Goal: Transaction & Acquisition: Purchase product/service

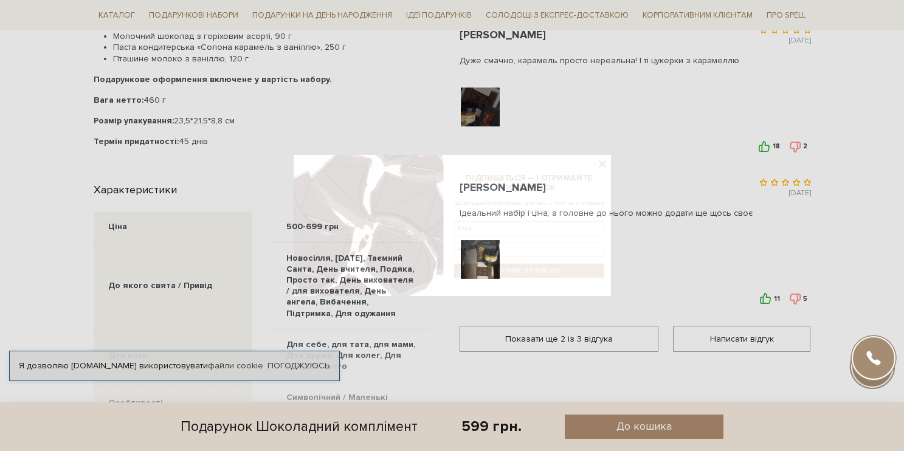
scroll to position [636, 0]
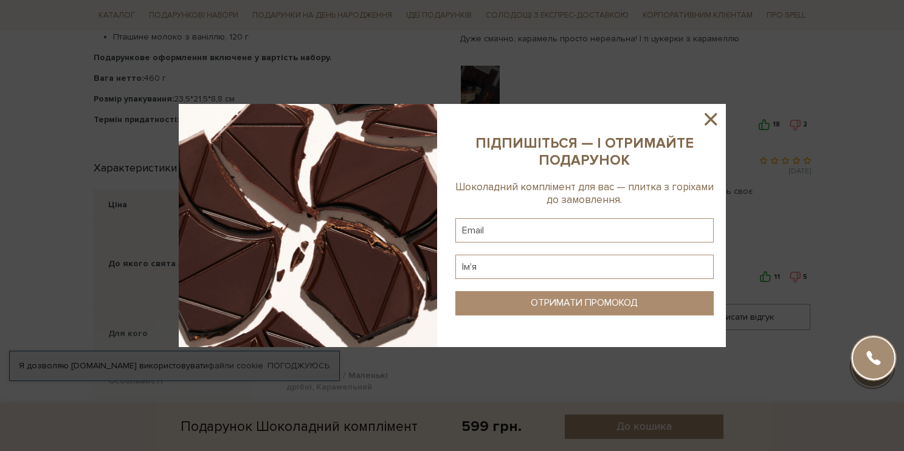
click at [707, 117] on icon at bounding box center [710, 119] width 12 height 12
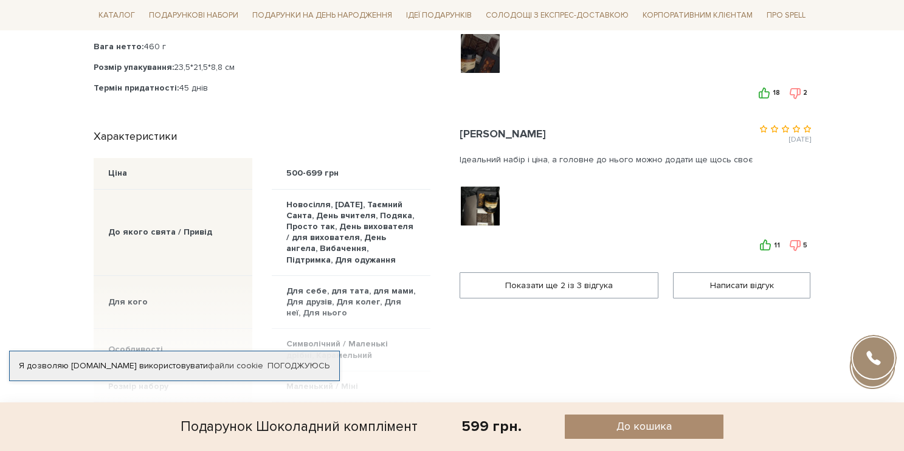
scroll to position [672, 0]
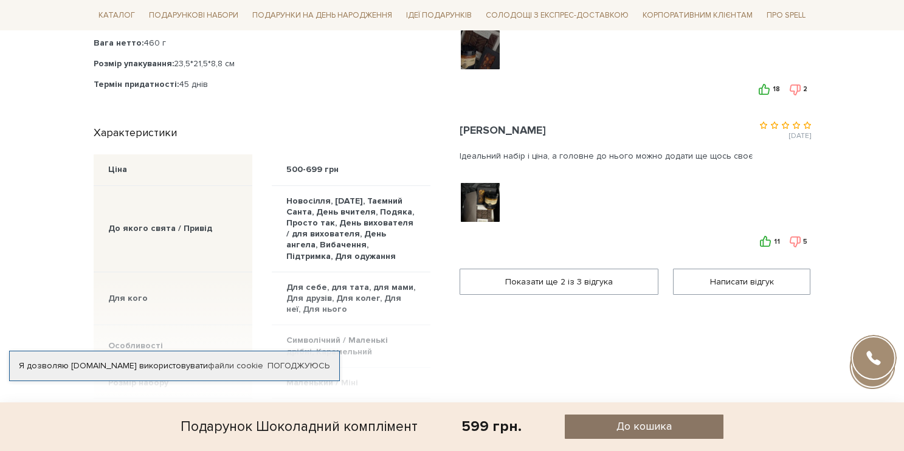
click at [654, 427] on span "До кошика" at bounding box center [643, 426] width 55 height 14
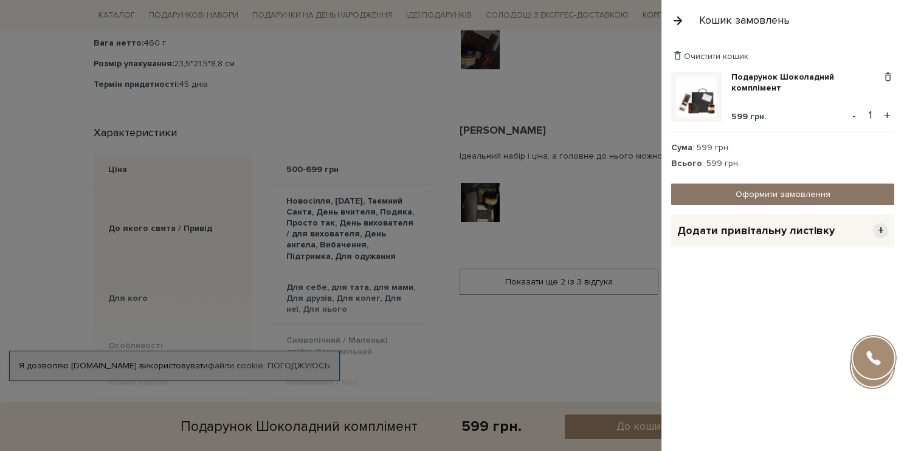
click at [759, 193] on link "Оформити замовлення" at bounding box center [782, 194] width 223 height 21
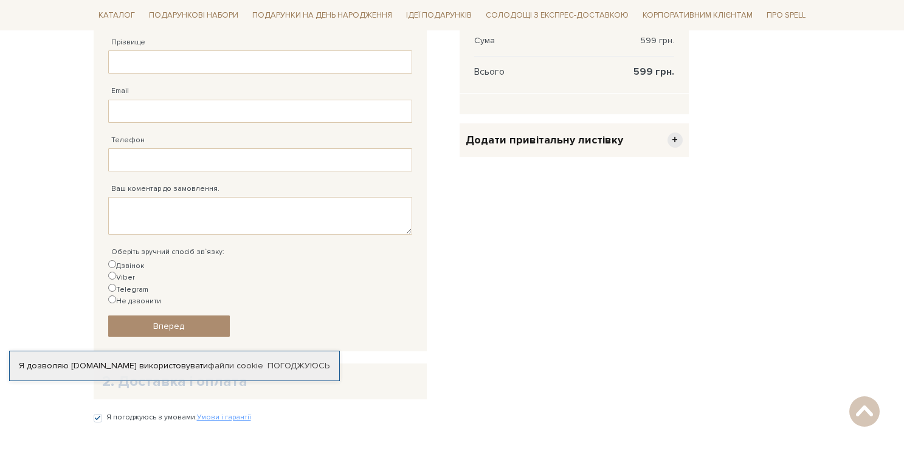
scroll to position [312, 0]
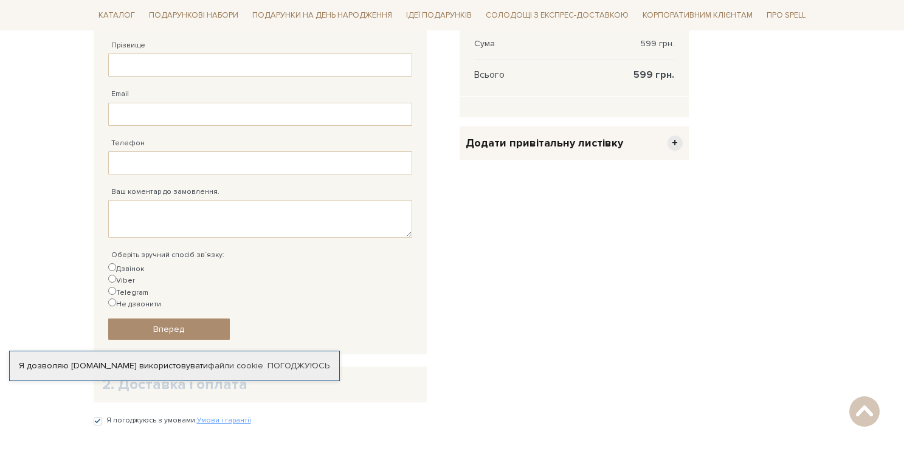
click at [550, 148] on span "Додати привітальну листівку" at bounding box center [543, 143] width 157 height 14
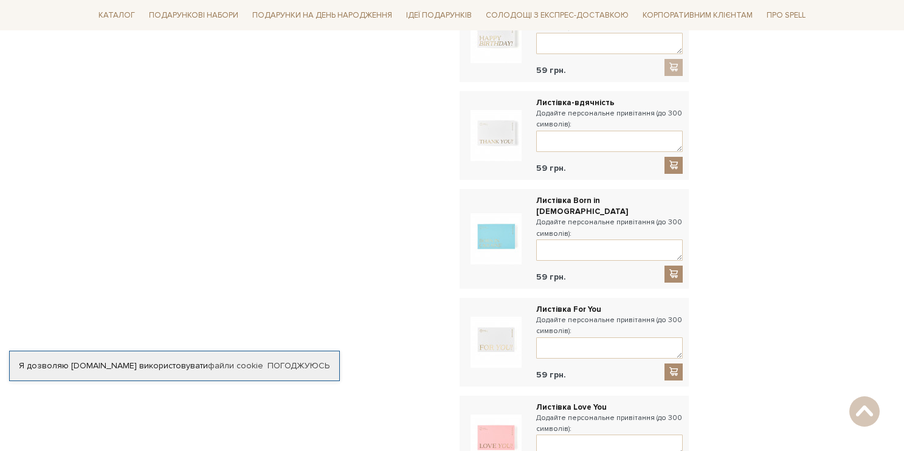
scroll to position [804, 0]
click at [572, 129] on textarea at bounding box center [609, 139] width 146 height 21
drag, startPoint x: 599, startPoint y: 117, endPoint x: 639, endPoint y: 146, distance: 49.1
click at [600, 129] on textarea "Дякую тобі за допомогу з документами в вихідний день." at bounding box center [609, 139] width 146 height 21
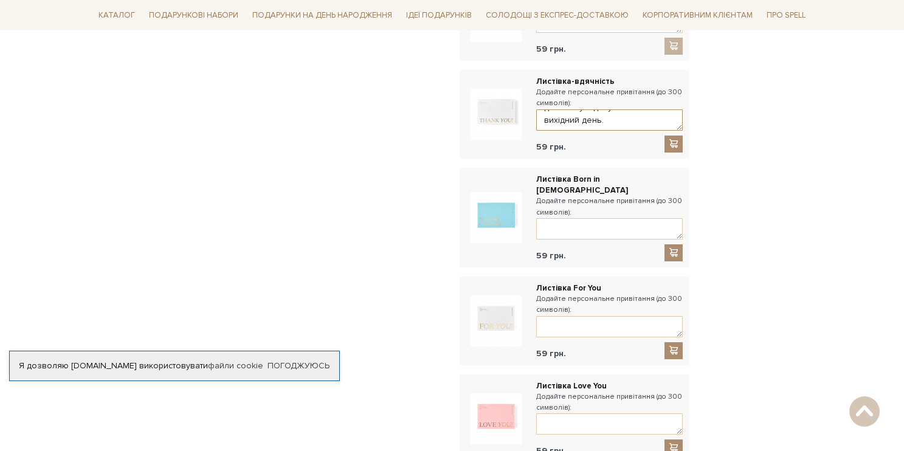
scroll to position [26, 0]
click at [608, 109] on textarea "Дякую тобі за оперативну допомогу з документами в вихідний день." at bounding box center [609, 119] width 146 height 21
paste textarea "❤️"
type textarea "Дякую тобі за оперативну допомогу з документами в вихідний день. ❤️"
click at [669, 139] on span at bounding box center [673, 144] width 12 height 10
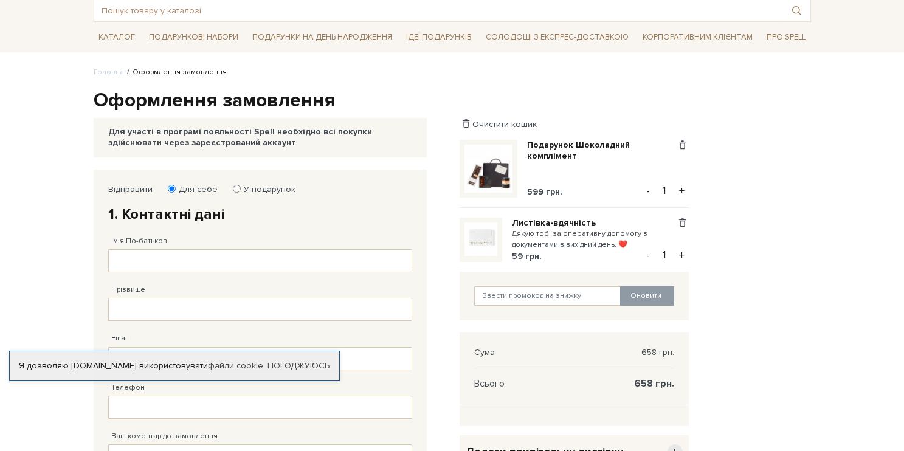
scroll to position [70, 0]
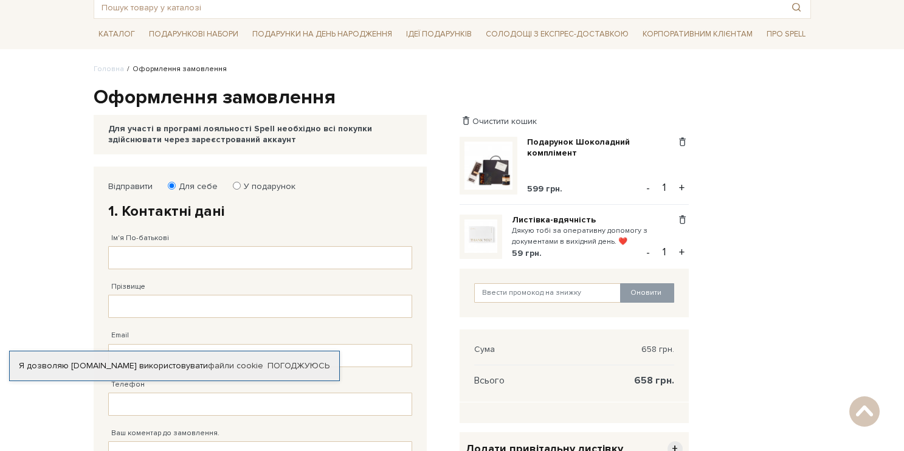
click at [256, 185] on label "У подарунок" at bounding box center [266, 186] width 60 height 11
click at [241, 185] on input "У подарунок" at bounding box center [237, 186] width 8 height 8
radio input "true"
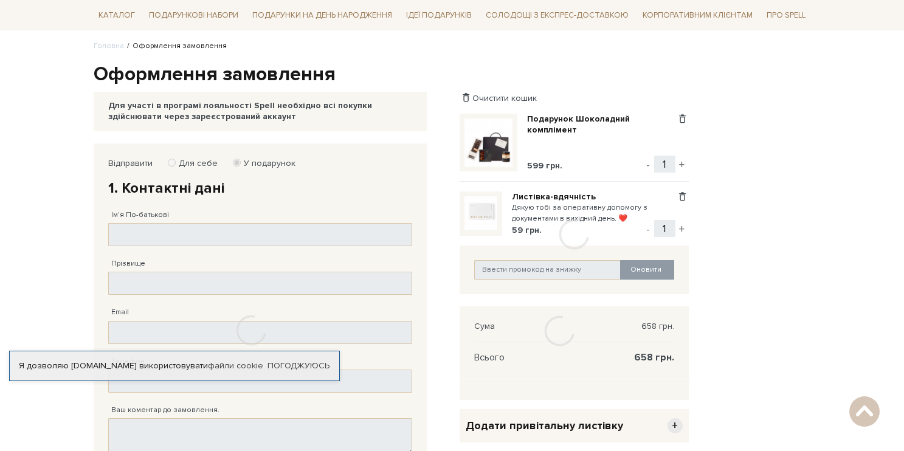
scroll to position [94, 0]
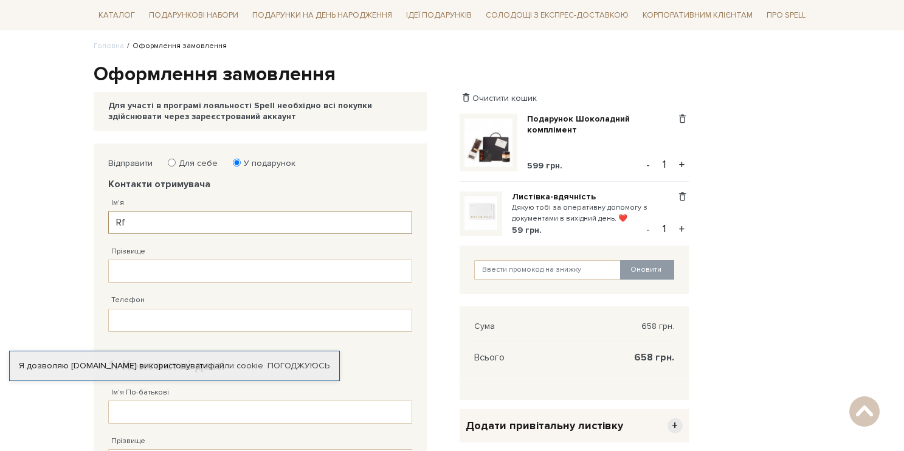
type input "R"
type input "[PERSON_NAME]"
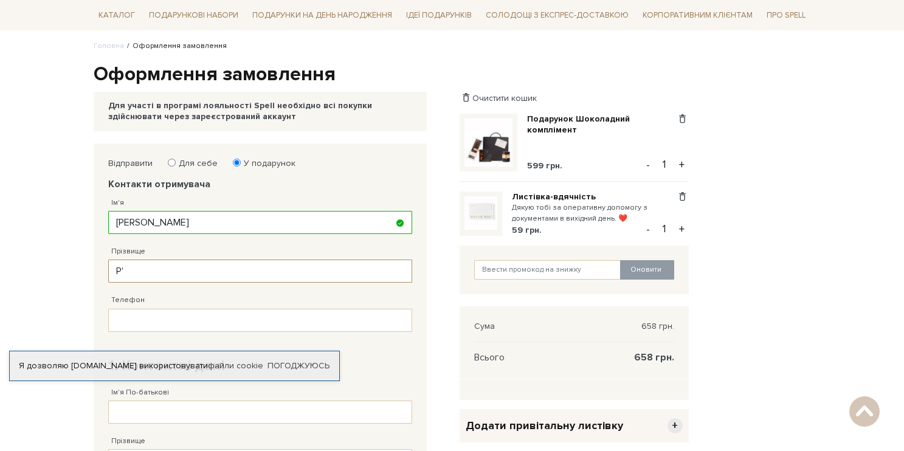
type input "Р"
click at [374, 273] on input "[PERSON_NAME]" at bounding box center [260, 270] width 304 height 23
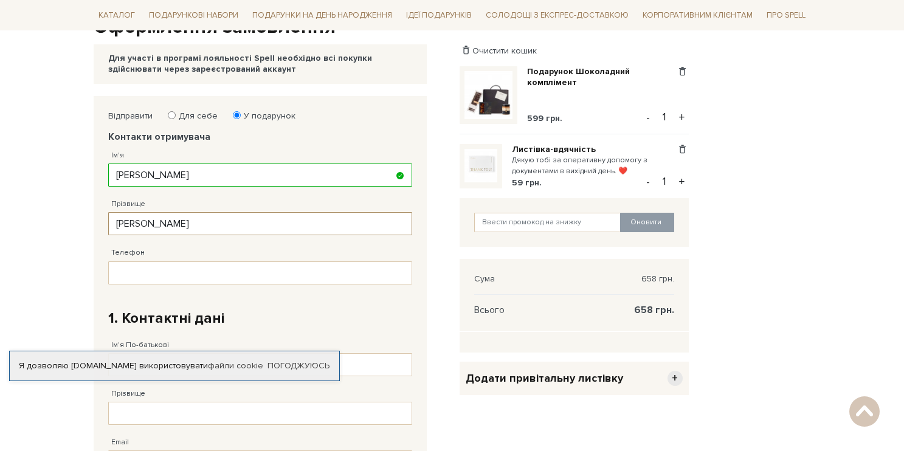
scroll to position [157, 0]
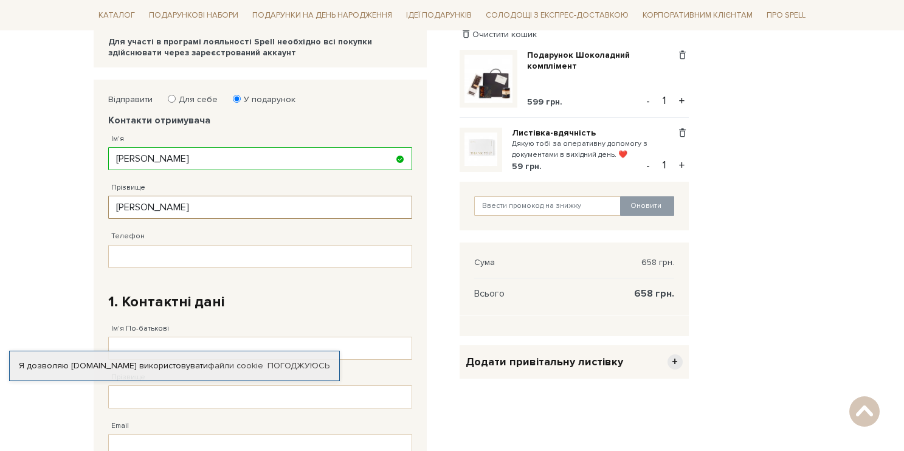
type input "[PERSON_NAME]"
paste input "[PHONE_NUMBER]"
type input "[PHONE_NUMBER]"
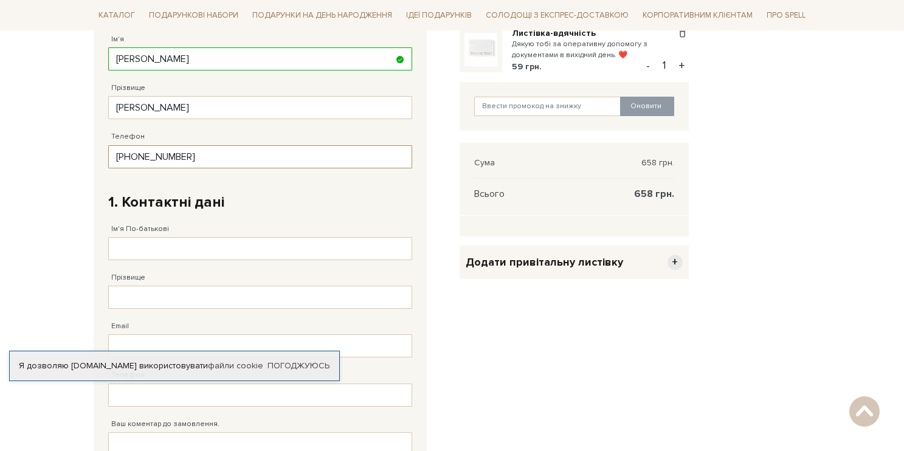
scroll to position [258, 0]
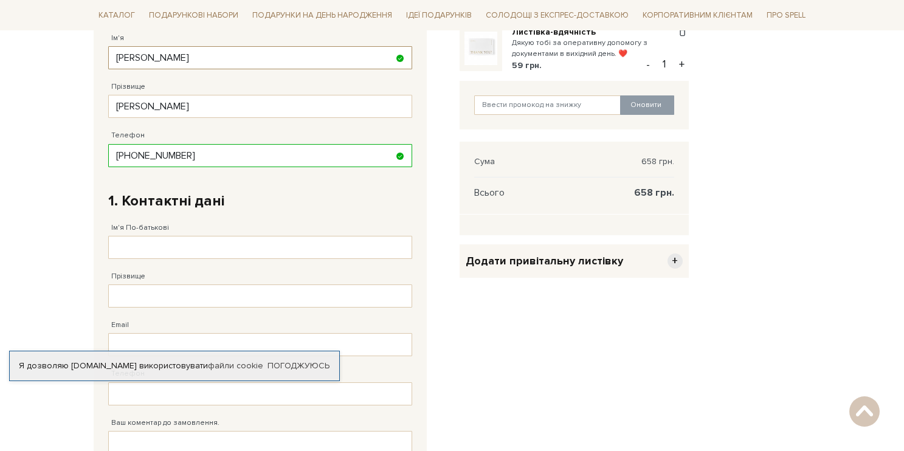
click at [141, 60] on input "[PERSON_NAME]" at bounding box center [260, 57] width 304 height 23
paste input "[PERSON_NAME]"
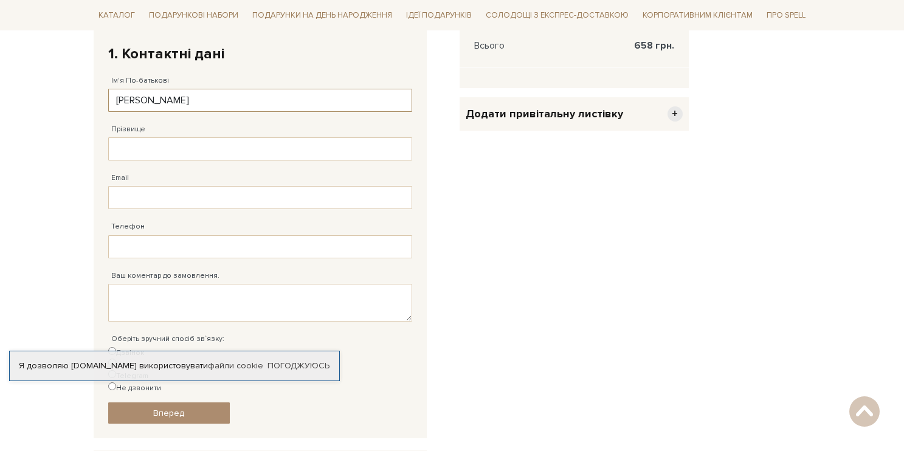
scroll to position [405, 0]
click at [124, 95] on input "[PERSON_NAME]" at bounding box center [260, 100] width 304 height 23
type input "[PERSON_NAME]"
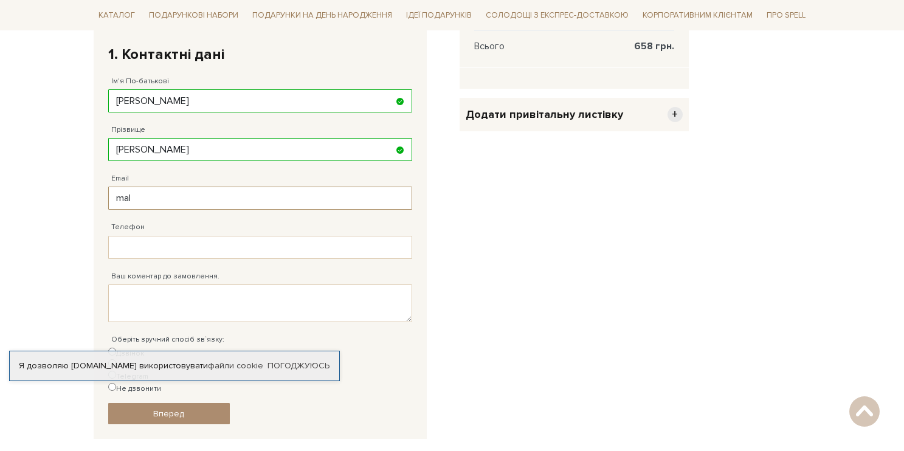
type input "mala"
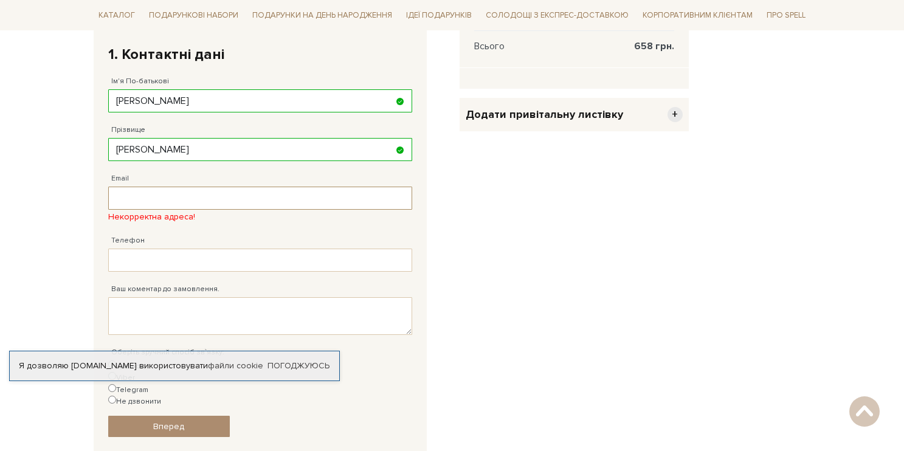
type input "[EMAIL_ADDRESS][DOMAIN_NAME]"
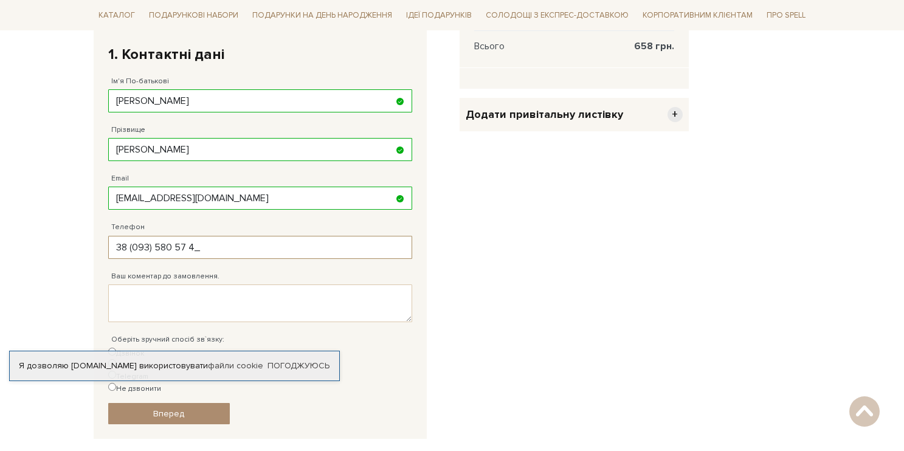
type input "[PHONE_NUMBER]"
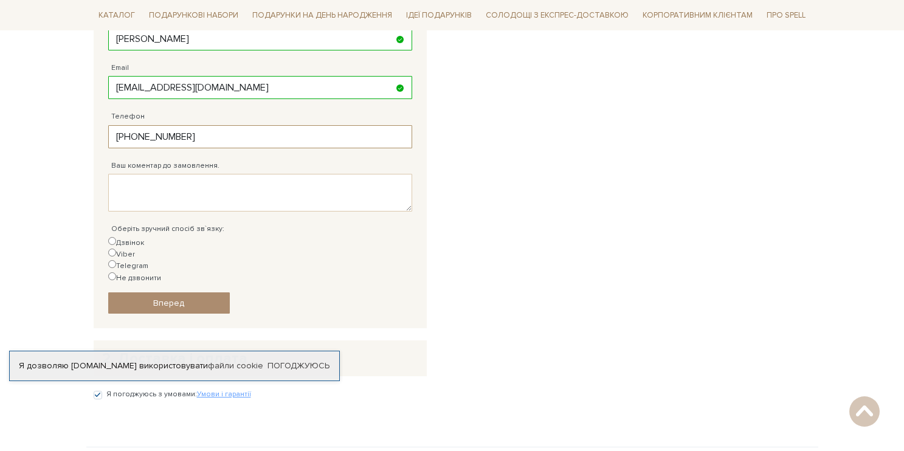
scroll to position [515, 0]
click at [148, 261] on label "Telegram" at bounding box center [128, 267] width 40 height 12
click at [116, 261] on input "Telegram" at bounding box center [112, 265] width 8 height 8
radio input "true"
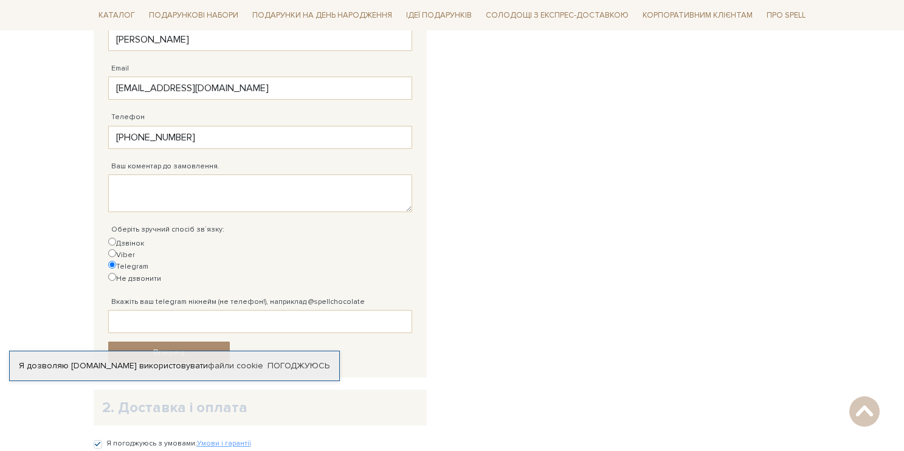
click at [161, 273] on label "Не дзвонити" at bounding box center [134, 279] width 53 height 12
click at [116, 273] on input "Не дзвонити" at bounding box center [112, 277] width 8 height 8
radio input "true"
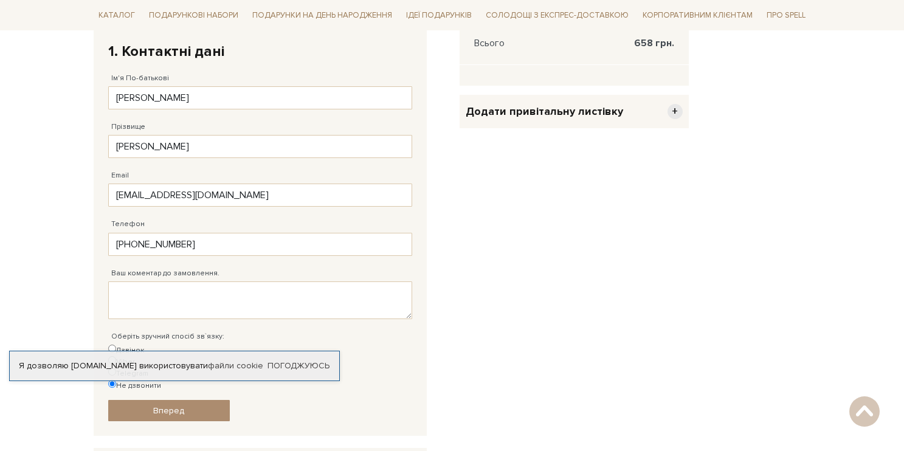
scroll to position [393, 0]
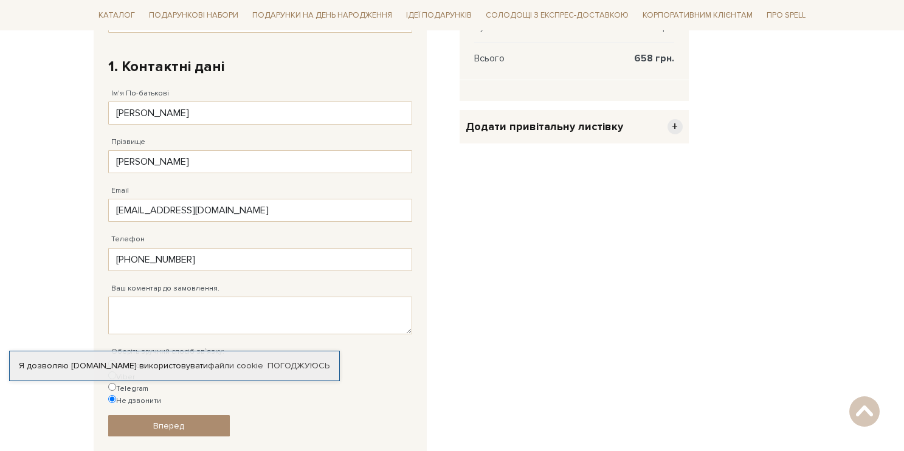
click at [518, 365] on div "Очистити кошик Подарунок Шоколадний комплімент 599 грн. Видалити Додати в обран…" at bounding box center [574, 185] width 244 height 682
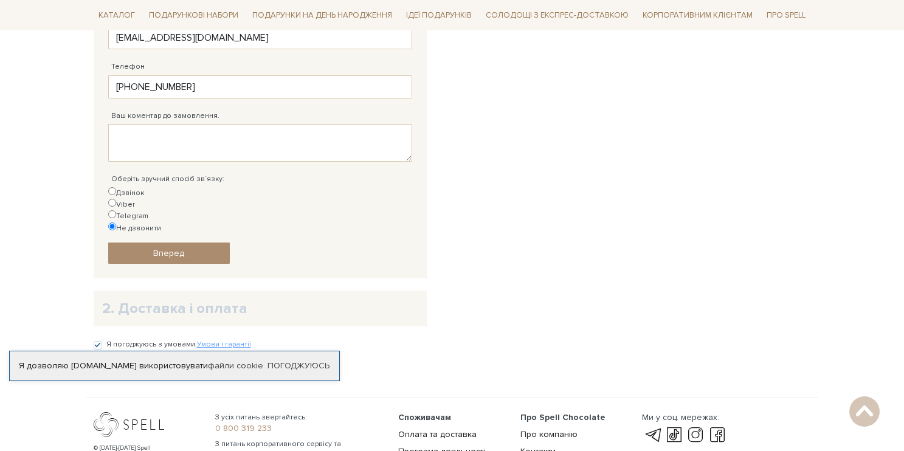
scroll to position [562, 0]
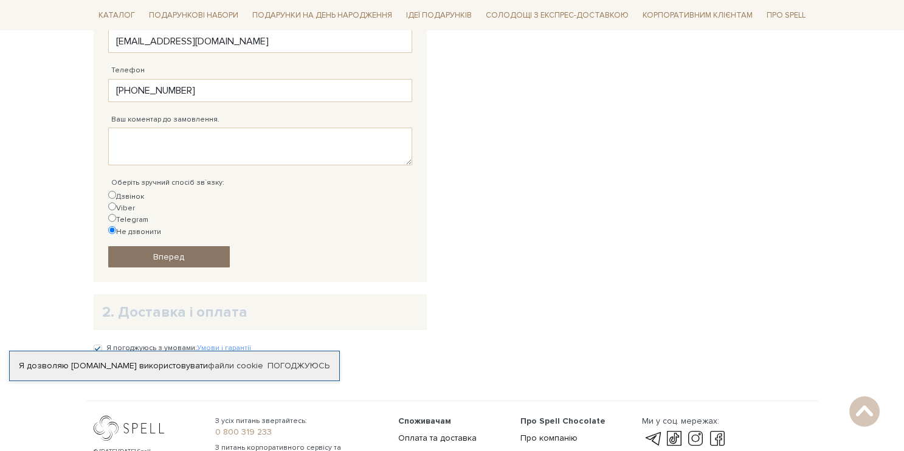
click at [182, 252] on span "Вперед" at bounding box center [168, 257] width 31 height 10
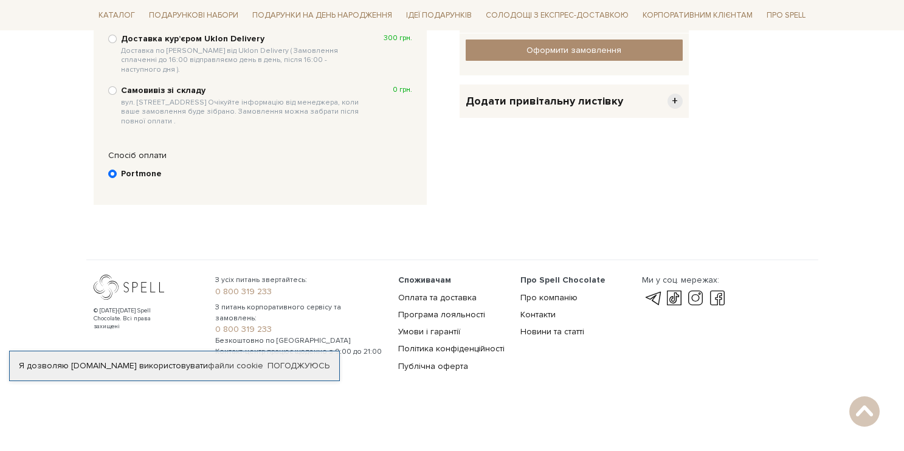
scroll to position [236, 0]
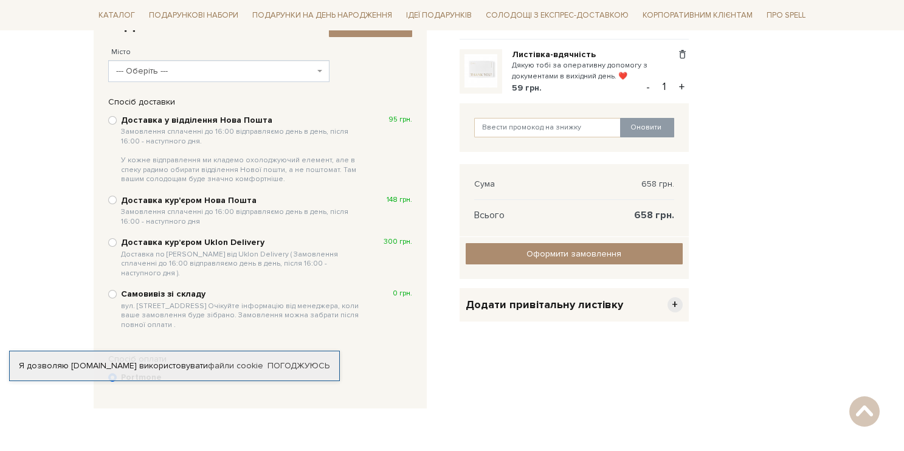
click at [111, 119] on input "Доставка у відділення Нова Пошта Замовлення сплаченні до 16:00 відправляємо ден…" at bounding box center [112, 120] width 9 height 9
radio input "true"
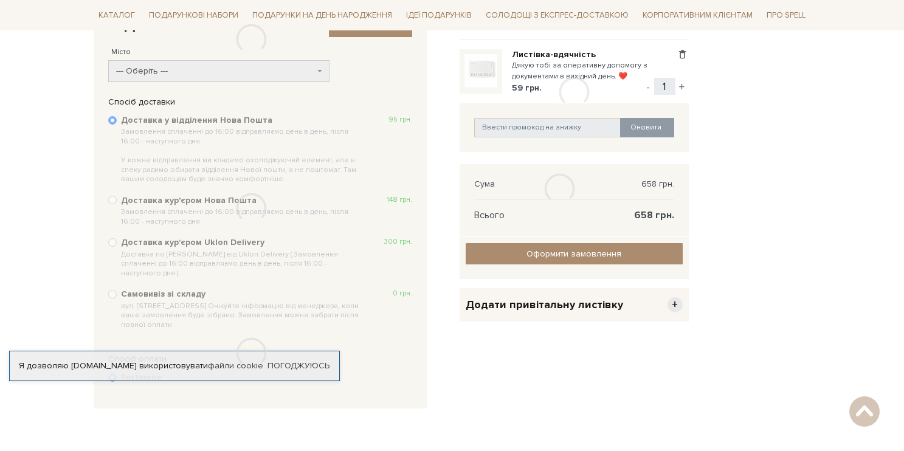
click at [171, 67] on div at bounding box center [252, 39] width 316 height 78
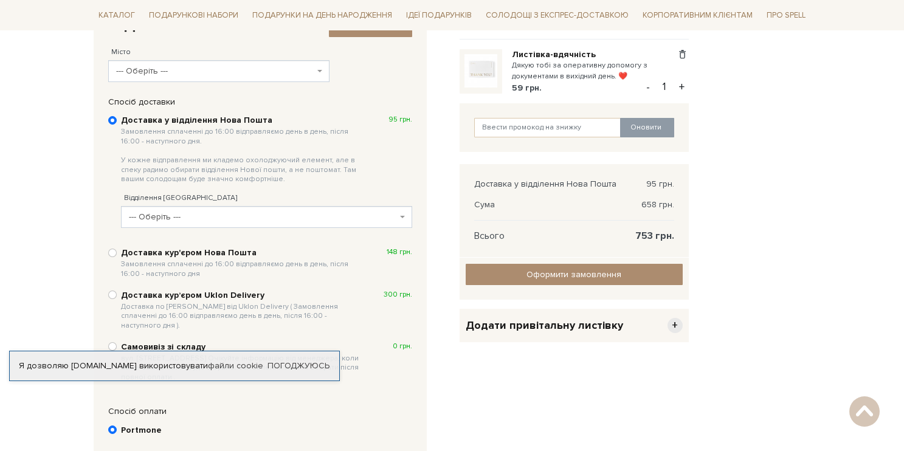
click at [163, 70] on span "--- Оберіть ---" at bounding box center [215, 71] width 199 height 12
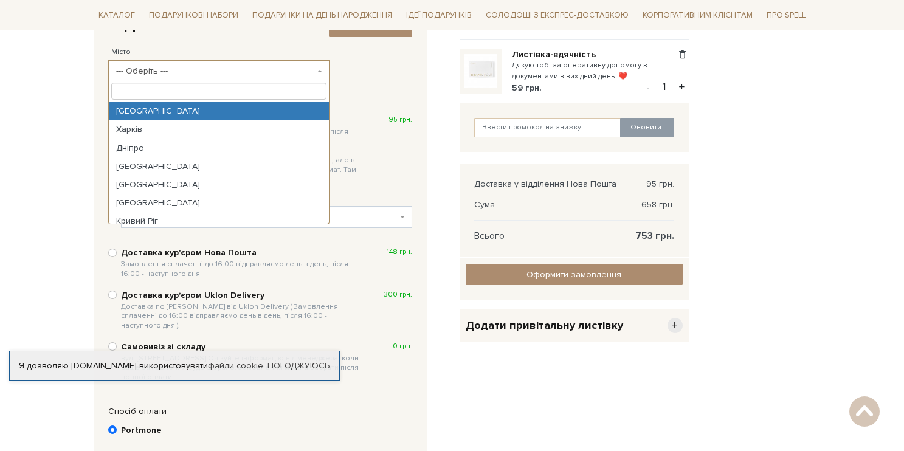
type input "k"
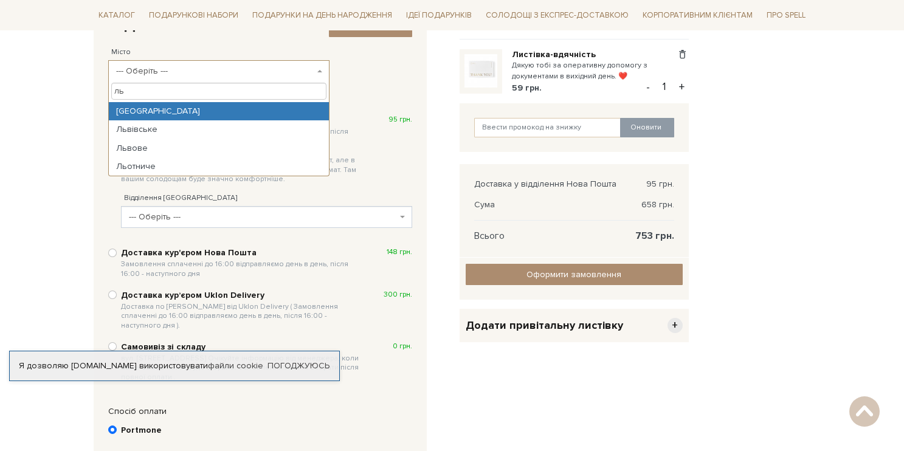
type input "ль"
select select "[GEOGRAPHIC_DATA]"
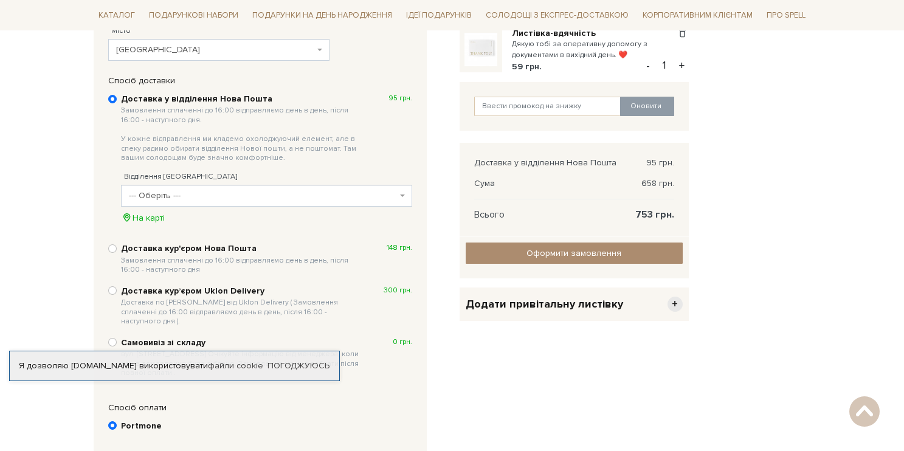
scroll to position [262, 0]
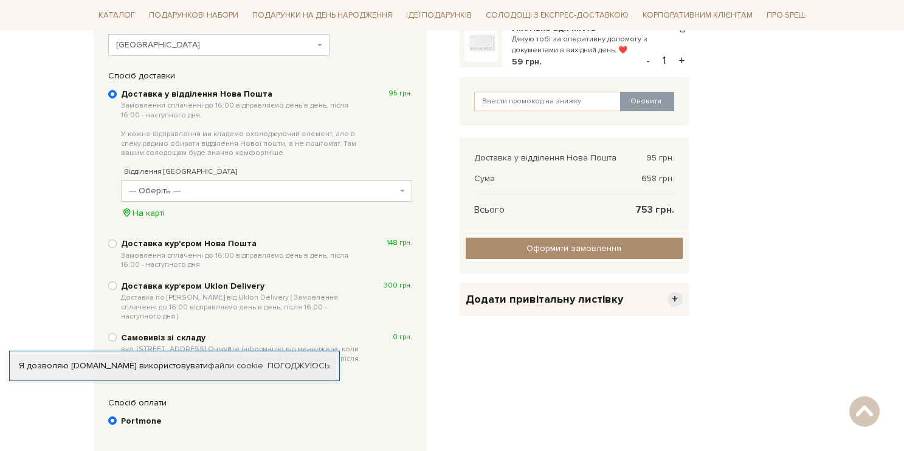
click at [200, 185] on span "--- Оберіть ---" at bounding box center [263, 191] width 268 height 12
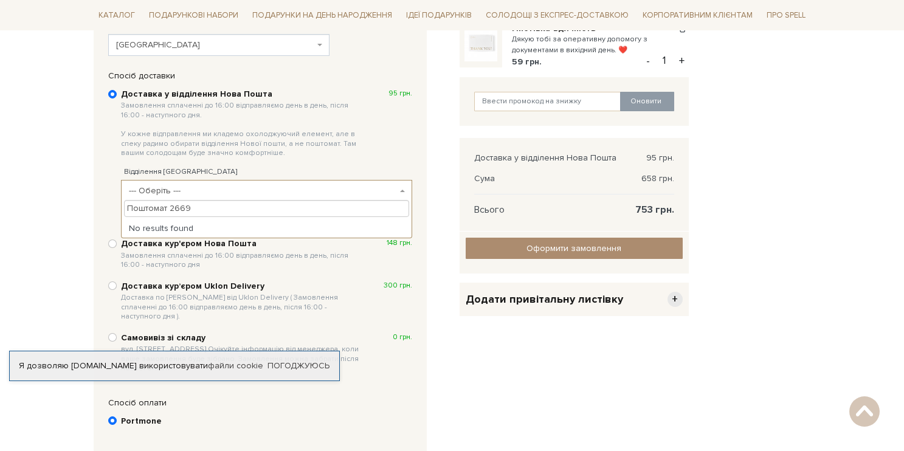
click at [156, 208] on input "Поштомат 2669" at bounding box center [266, 208] width 285 height 17
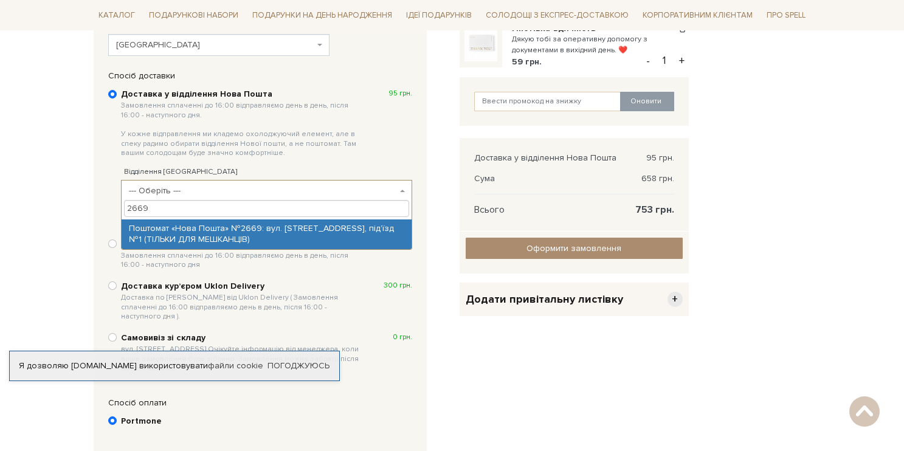
type input "2669"
select select "Поштомат «Нова Пошта» №2669: вул. [STREET_ADDRESS], під’їзд №1 (ТІЛЬКИ ДЛЯ МЕШК…"
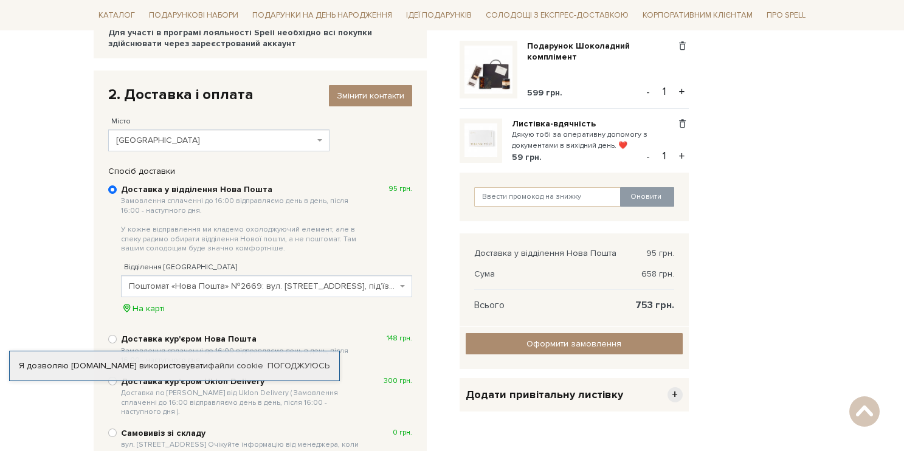
scroll to position [158, 0]
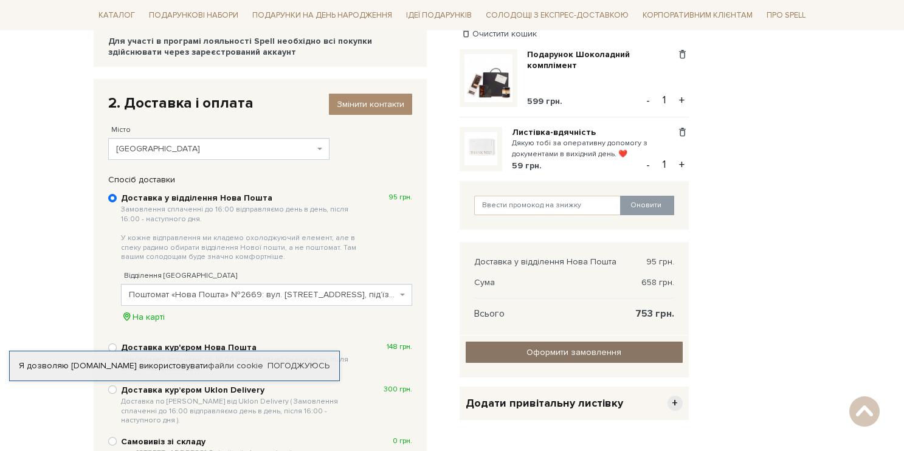
click at [580, 350] on input "Оформити замовлення" at bounding box center [573, 352] width 217 height 21
